Goal: Information Seeking & Learning: Learn about a topic

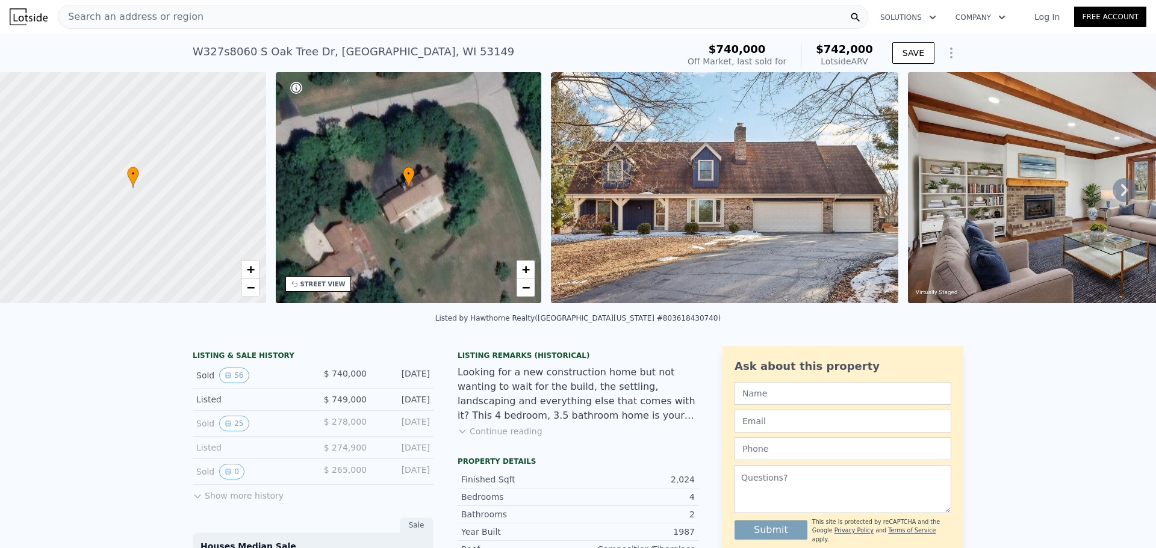
click at [498, 438] on button "Continue reading" at bounding box center [500, 432] width 85 height 12
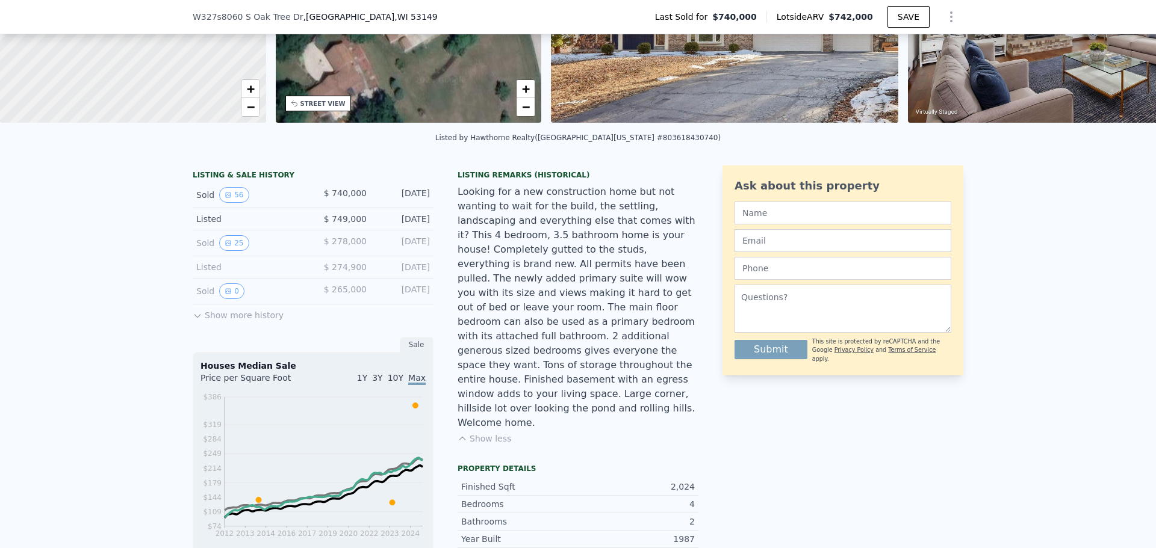
scroll to position [417, 0]
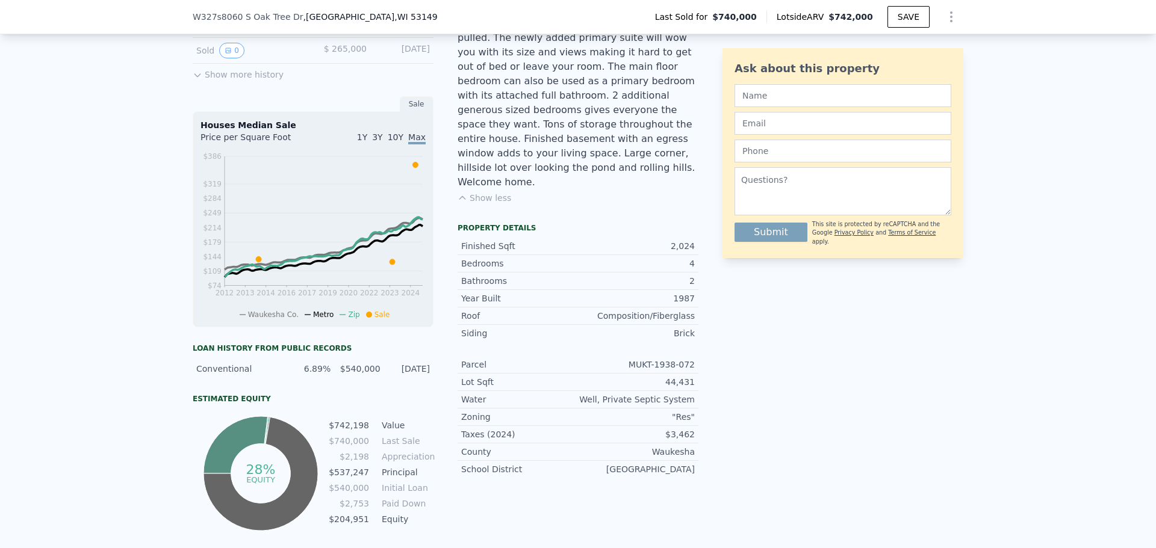
click at [1013, 482] on div "LISTING & SALE HISTORY Sold 56 $ 740,000 [DATE] Listed $ 749,000 [DATE] Sold 25…" at bounding box center [578, 251] width 1156 height 672
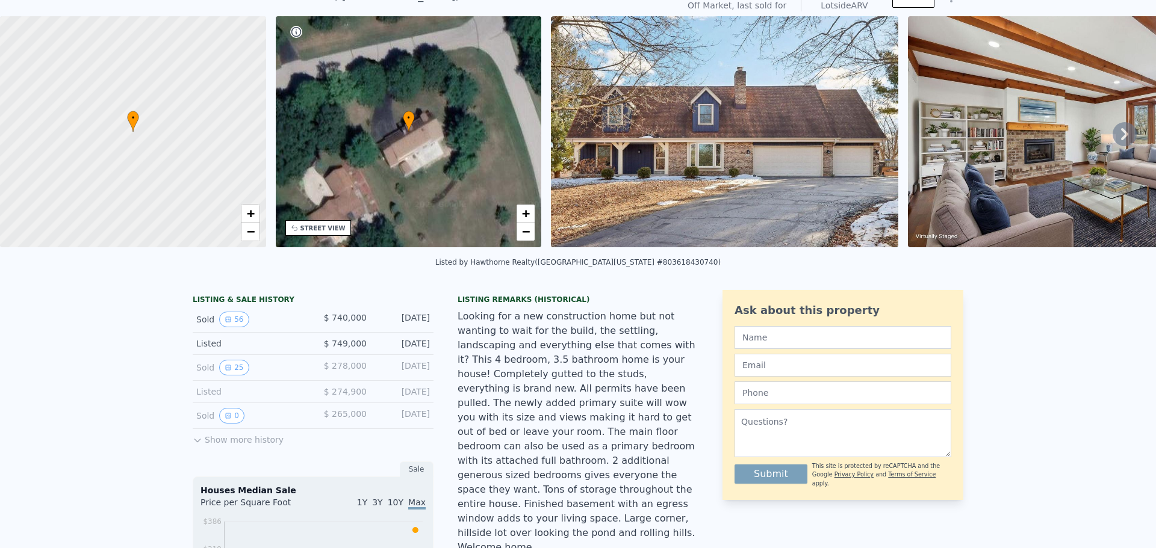
scroll to position [0, 0]
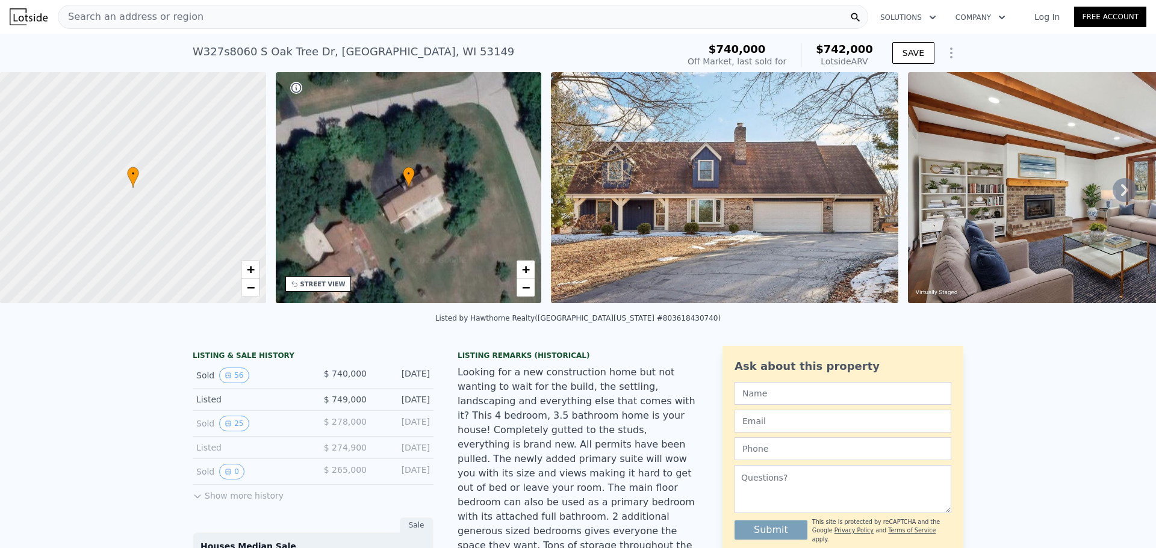
click at [837, 62] on div "Lotside ARV" at bounding box center [844, 61] width 57 height 12
drag, startPoint x: 837, startPoint y: 62, endPoint x: 862, endPoint y: 60, distance: 25.4
click at [862, 60] on div "Lotside ARV" at bounding box center [844, 61] width 57 height 12
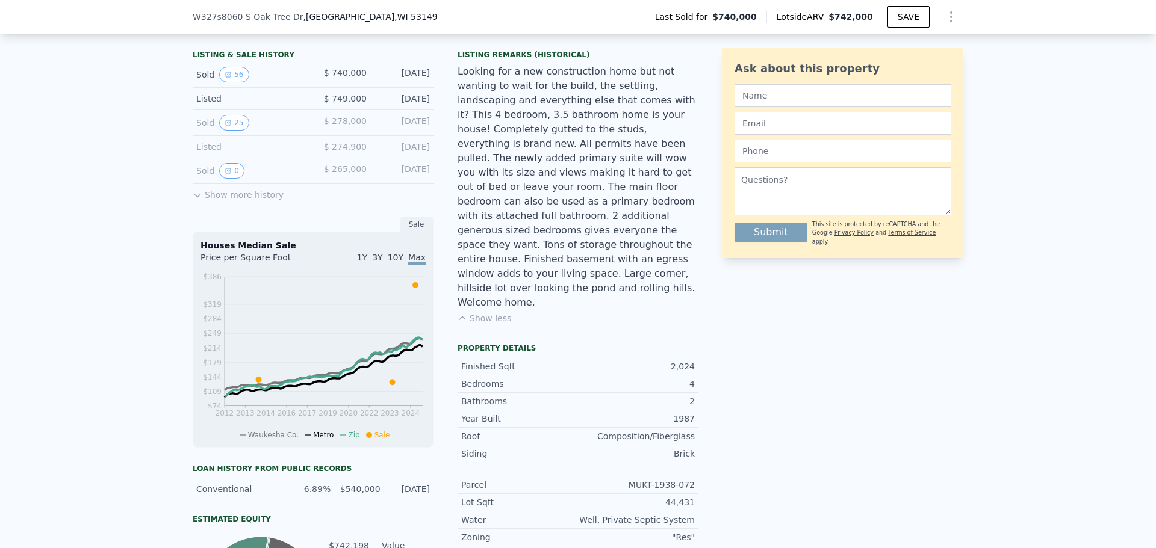
scroll to position [357, 0]
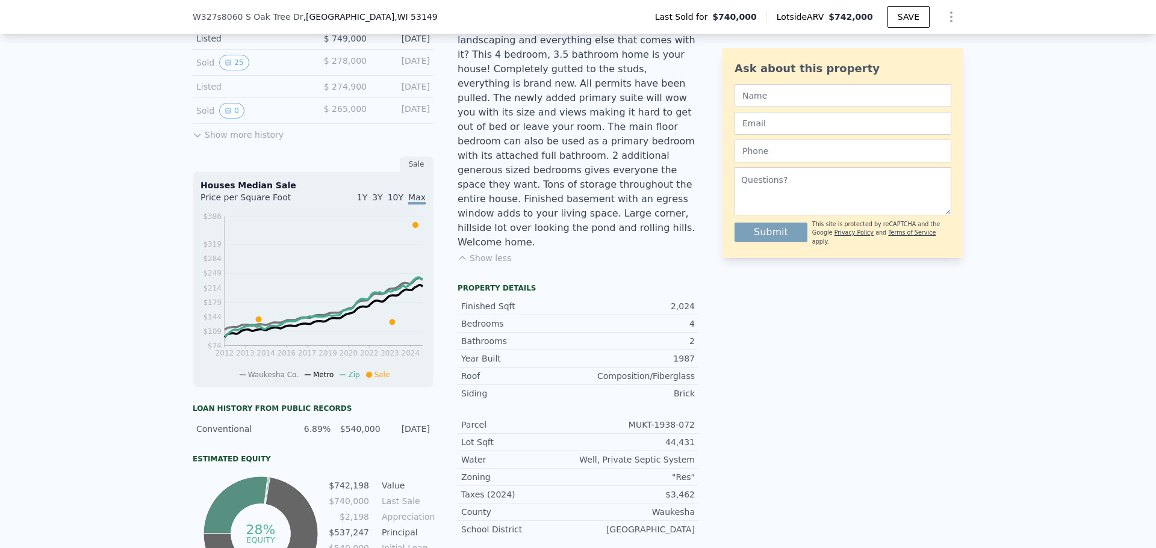
click at [1012, 424] on div "LISTING & SALE HISTORY Sold 56 $ 740,000 [DATE] Listed $ 749,000 [DATE] Sold 25…" at bounding box center [578, 311] width 1156 height 672
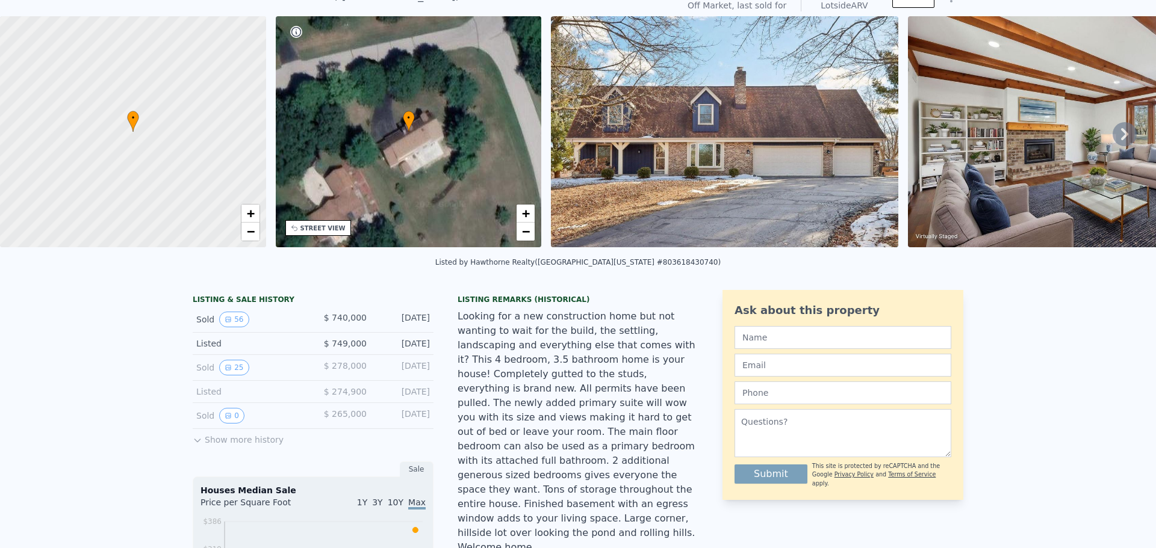
scroll to position [0, 0]
